Goal: Task Accomplishment & Management: Manage account settings

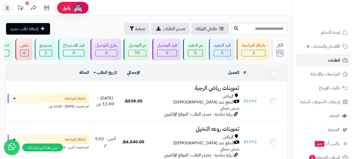
click at [326, 63] on link "الطلبات" at bounding box center [323, 60] width 55 height 13
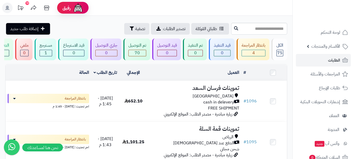
click at [158, 76] on div "العميل" at bounding box center [194, 73] width 90 height 6
click at [156, 75] on div "العميل" at bounding box center [194, 73] width 90 height 6
click at [158, 79] on td "العميل الاجراءات تحديث حالة الطلبات تحضير الطلبات إصدار بوليصة الشحنة للطلب طبا…" at bounding box center [194, 73] width 94 height 16
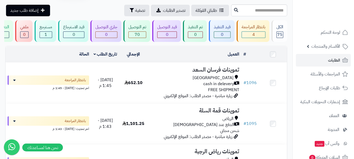
scroll to position [26, 0]
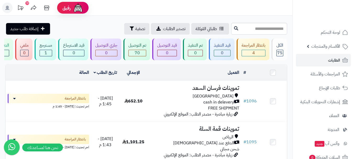
click at [164, 76] on div "العميل" at bounding box center [194, 73] width 90 height 6
click at [60, 76] on td "الحالة" at bounding box center [48, 73] width 86 height 16
click at [149, 76] on td "العميل الاجراءات تحديث حالة الطلبات تحضير الطلبات إصدار بوليصة الشحنة للطلب طبا…" at bounding box center [194, 73] width 94 height 16
click at [48, 78] on td "الحالة" at bounding box center [48, 73] width 86 height 16
click at [165, 76] on div "العميل" at bounding box center [194, 73] width 90 height 6
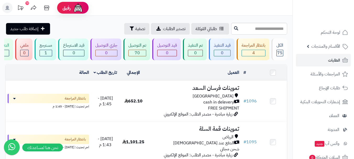
click at [164, 76] on div "العميل" at bounding box center [194, 73] width 90 height 6
click at [59, 75] on td "الحالة" at bounding box center [48, 73] width 86 height 16
click at [155, 75] on div "العميل" at bounding box center [194, 73] width 90 height 6
click at [70, 75] on td "الحالة" at bounding box center [48, 73] width 86 height 16
click at [165, 75] on div "العميل" at bounding box center [194, 73] width 90 height 6
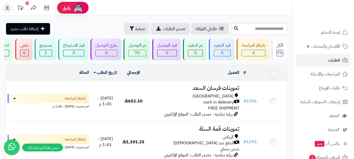
click at [67, 74] on td "الحالة" at bounding box center [48, 73] width 86 height 16
click at [155, 75] on div "العميل" at bounding box center [194, 73] width 90 height 6
click at [67, 77] on td "الحالة" at bounding box center [48, 73] width 86 height 16
click at [165, 76] on div "العميل" at bounding box center [194, 73] width 90 height 6
click at [49, 77] on td "الحالة" at bounding box center [48, 73] width 86 height 16
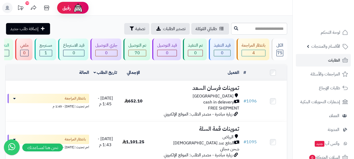
click at [158, 76] on div "العميل" at bounding box center [194, 73] width 90 height 6
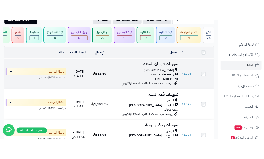
scroll to position [26, 0]
